Goal: Task Accomplishment & Management: Use online tool/utility

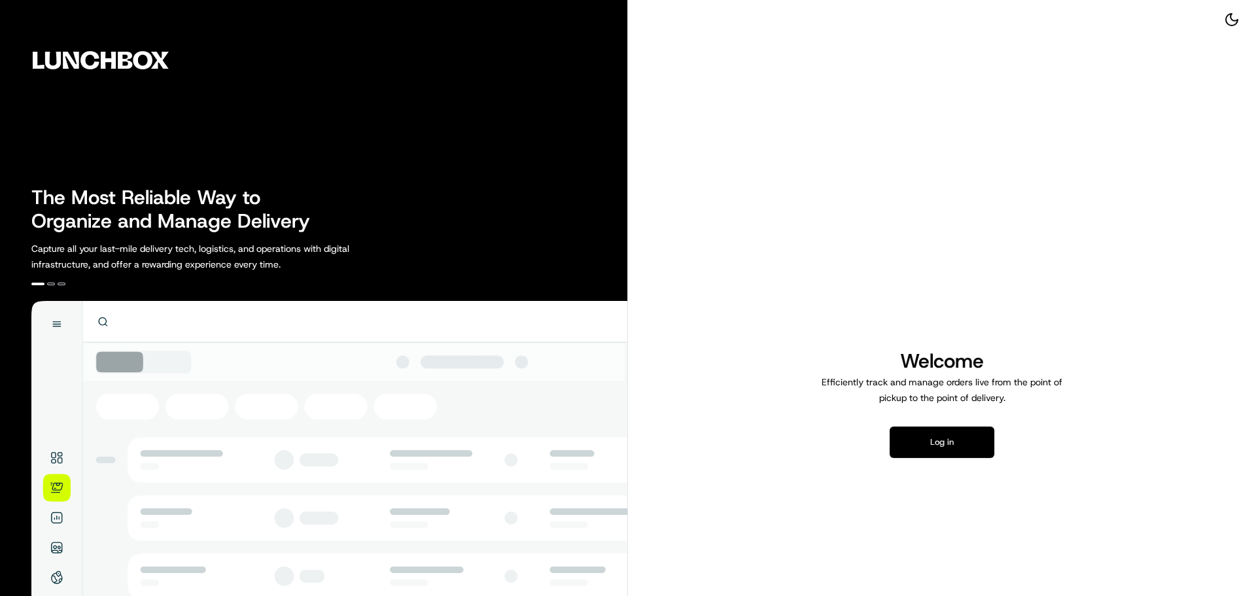
click at [966, 455] on button "Log in" at bounding box center [942, 442] width 105 height 31
click at [970, 451] on button "Log in" at bounding box center [942, 442] width 105 height 31
